Goal: Find specific page/section: Find specific page/section

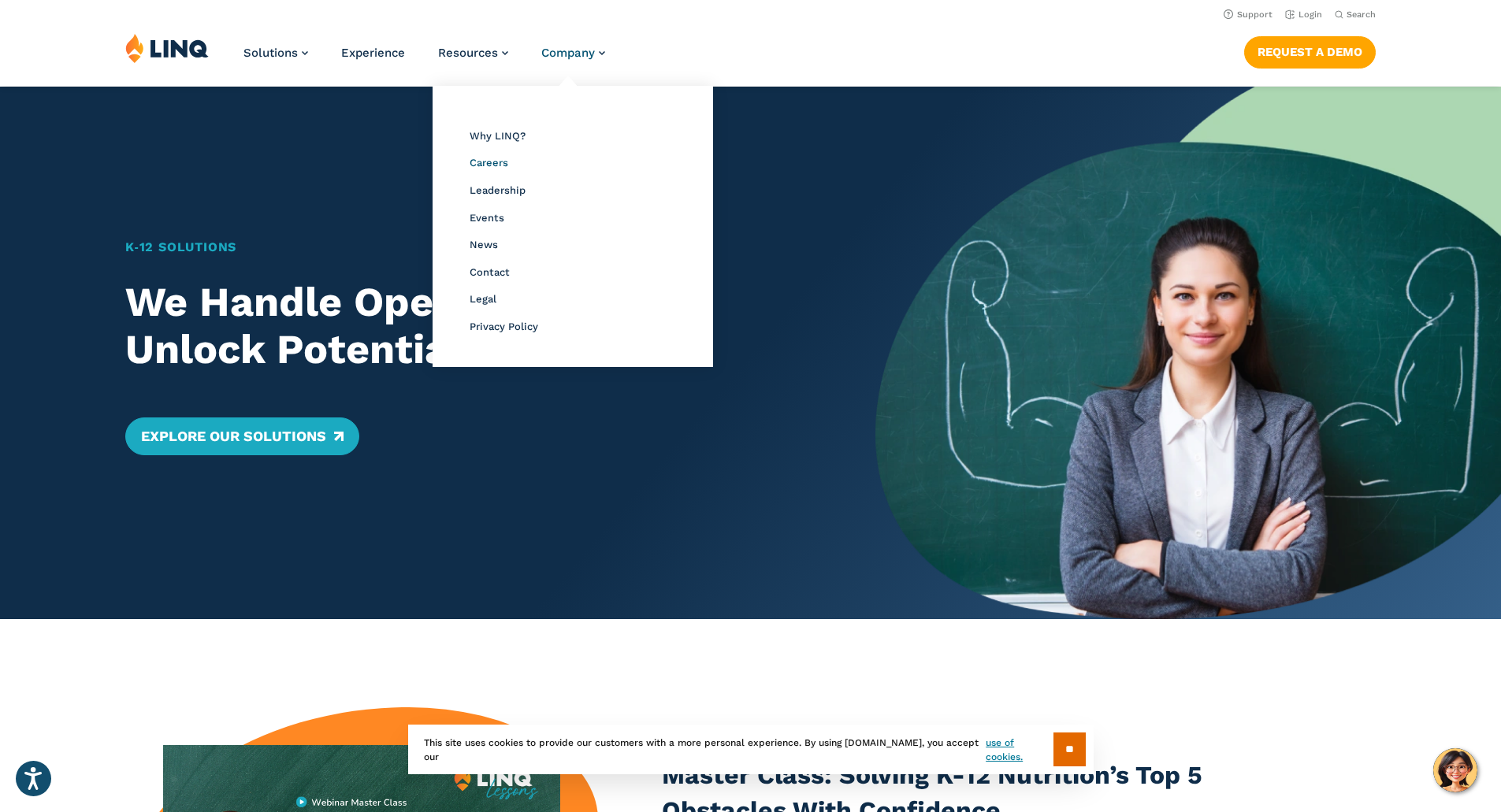
click at [481, 165] on span "Careers" at bounding box center [489, 163] width 39 height 12
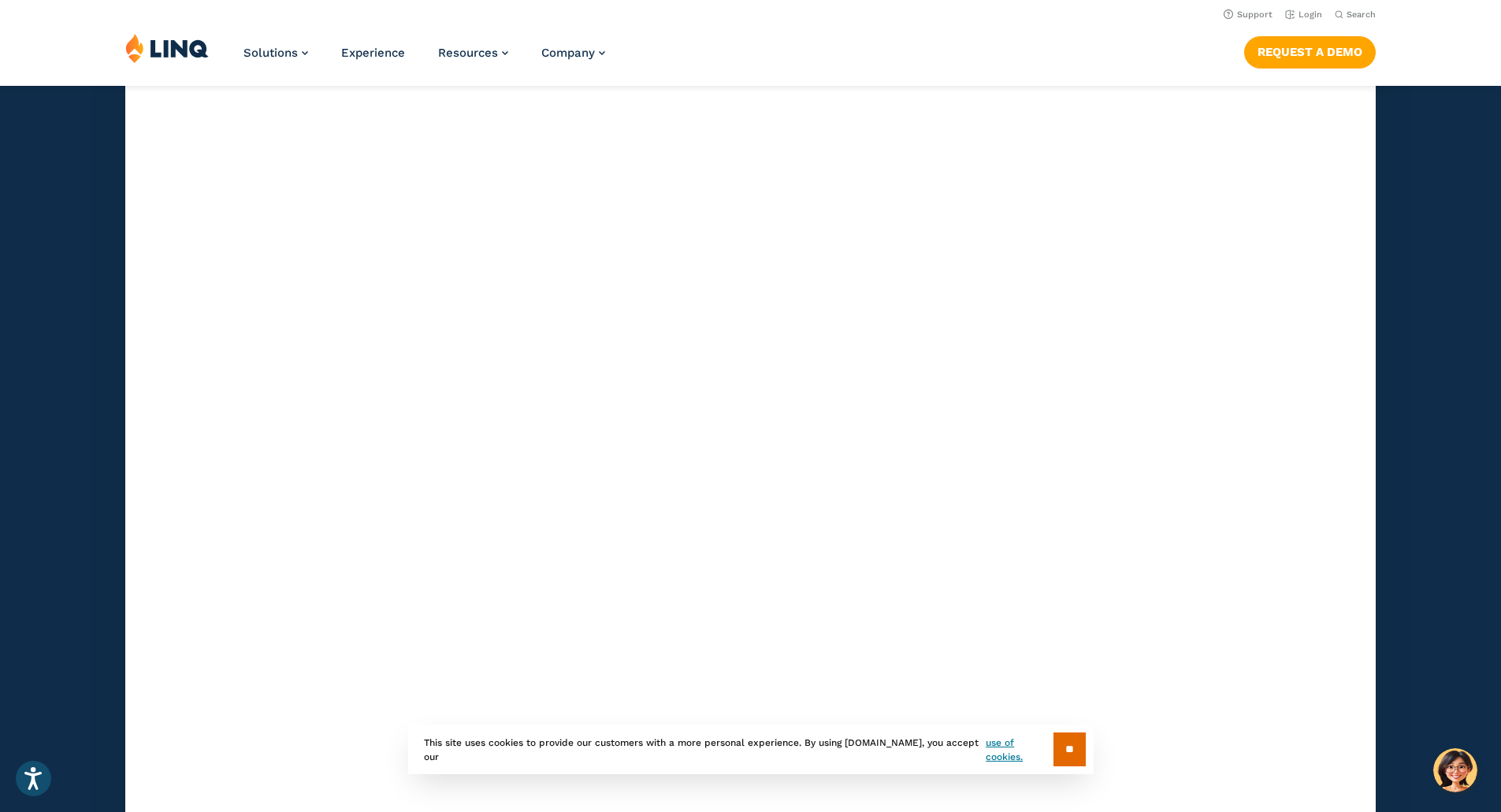
scroll to position [4570, 0]
